Goal: Task Accomplishment & Management: Manage account settings

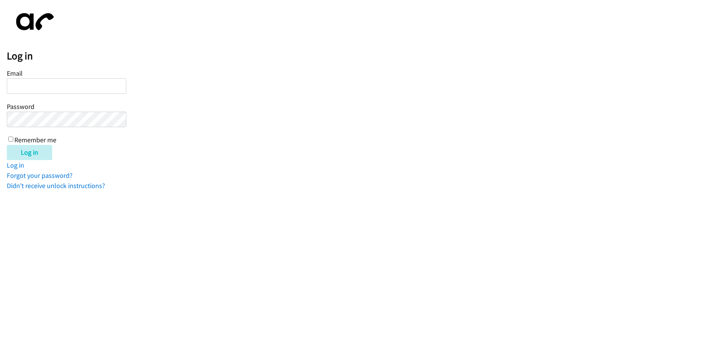
click at [53, 80] on input "Email" at bounding box center [66, 85] width 119 height 15
click at [61, 88] on input "KCOLE" at bounding box center [66, 85] width 119 height 15
type input "[EMAIL_ADDRESS][DOMAIN_NAME]"
click at [7, 145] on input "Log in" at bounding box center [29, 152] width 45 height 15
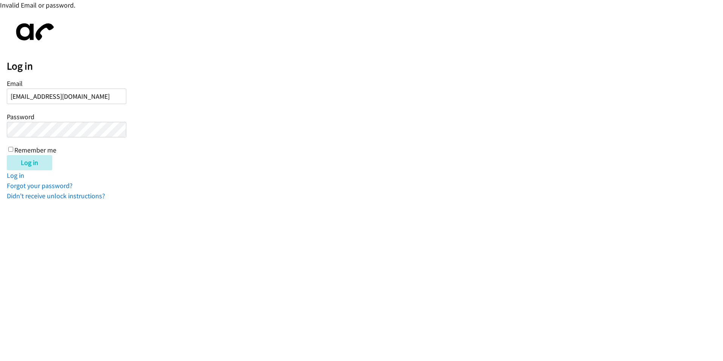
click at [7, 155] on input "Log in" at bounding box center [29, 162] width 45 height 15
